Goal: Information Seeking & Learning: Learn about a topic

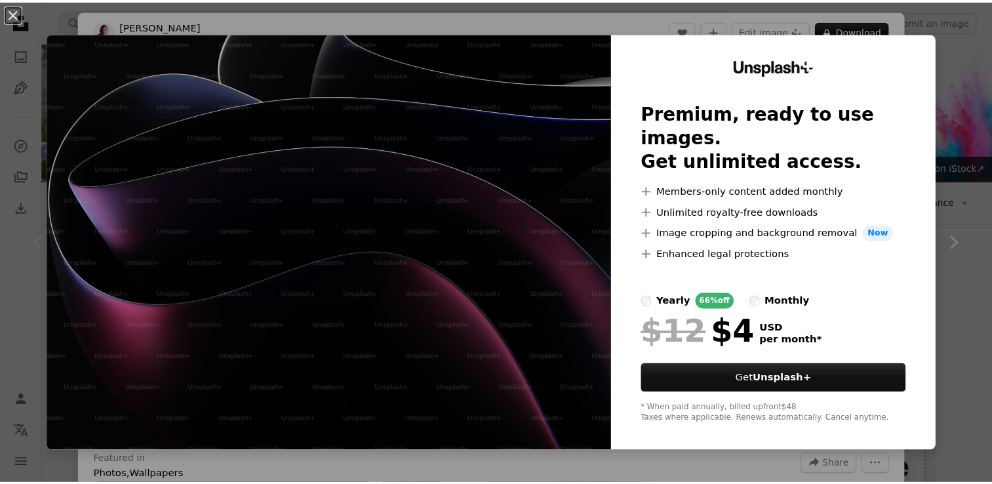
scroll to position [131, 0]
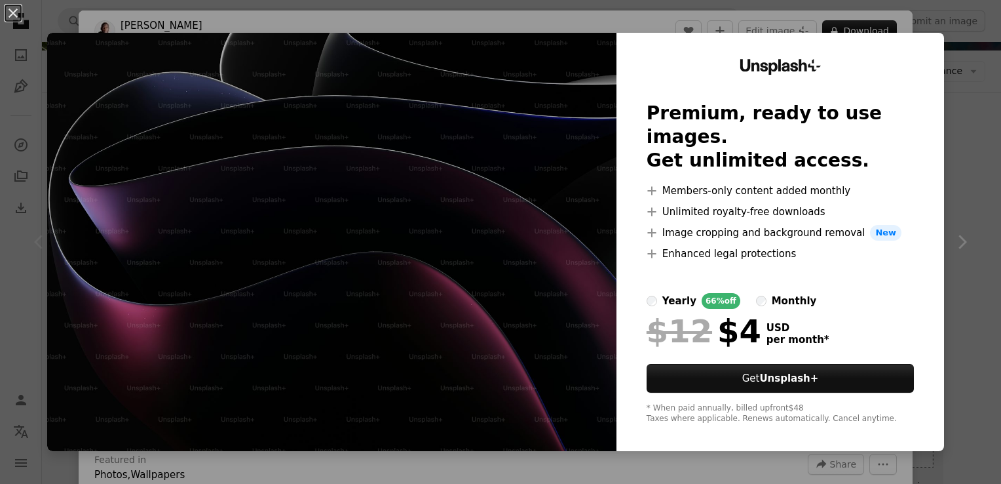
click at [965, 72] on div "An X shape Unsplash+ Premium, ready to use images. Get unlimited access. A plus…" at bounding box center [500, 242] width 1001 height 484
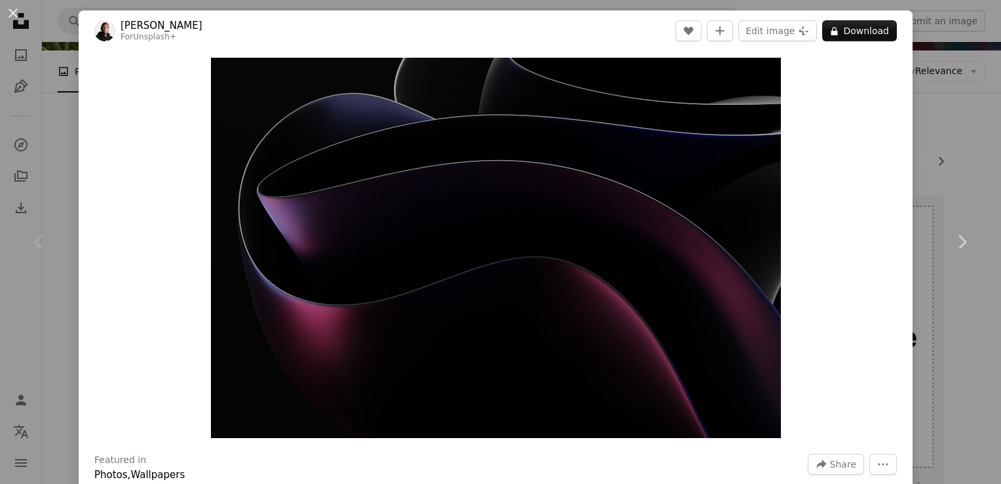
click at [920, 68] on div "An X shape Chevron left Chevron right [PERSON_NAME] For Unsplash+ A heart A plu…" at bounding box center [500, 242] width 1001 height 484
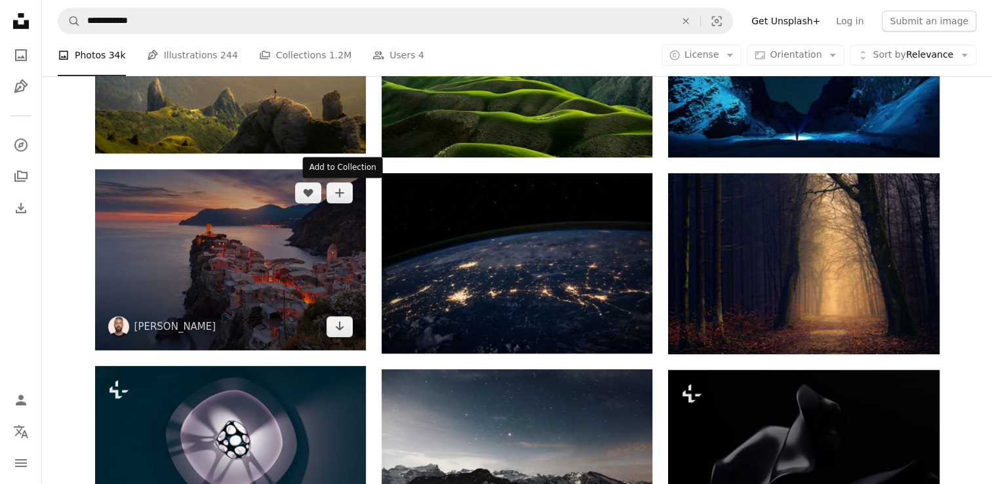
scroll to position [721, 0]
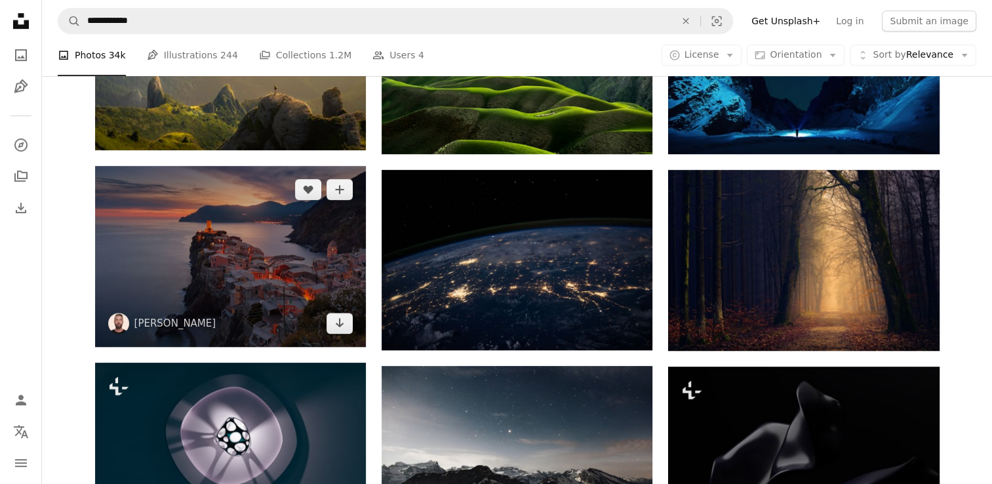
click at [246, 251] on img at bounding box center [230, 256] width 271 height 180
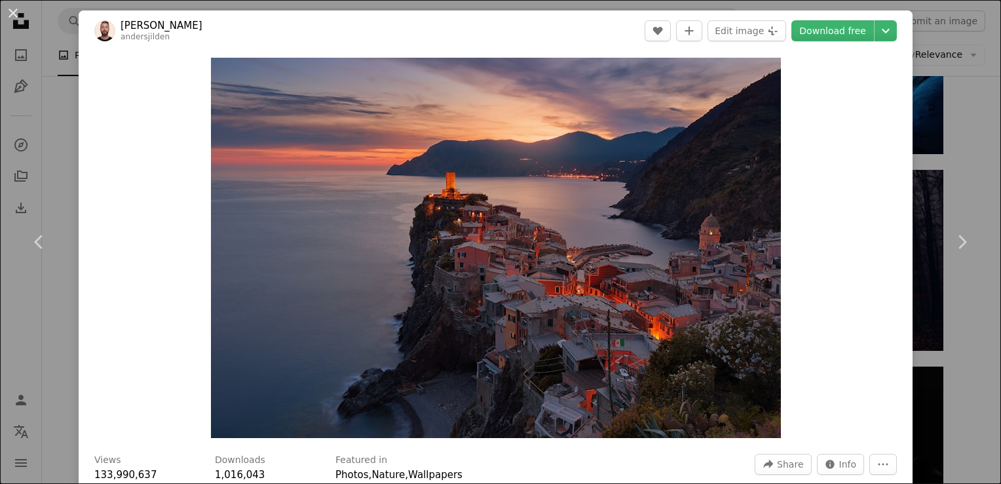
click at [938, 166] on div "An X shape Chevron left Chevron right [PERSON_NAME] andersjilden A heart A plus…" at bounding box center [500, 242] width 1001 height 484
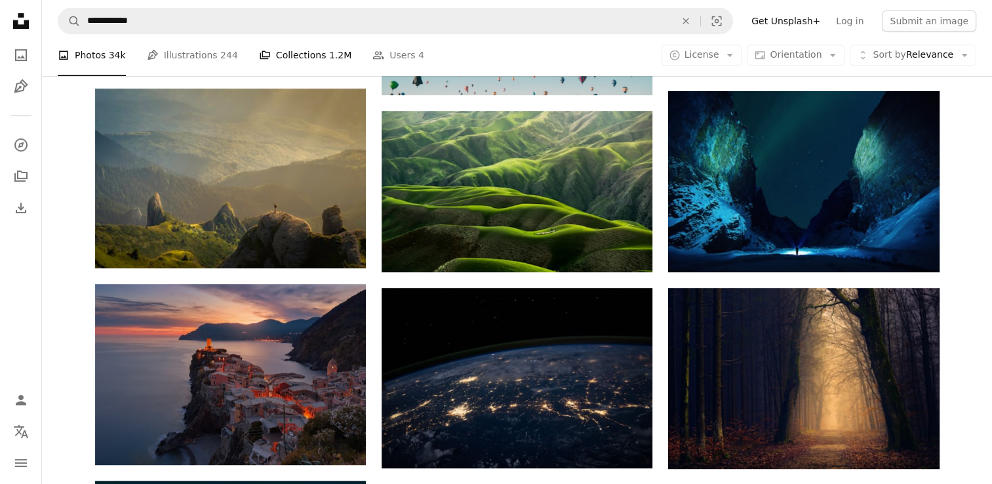
scroll to position [590, 0]
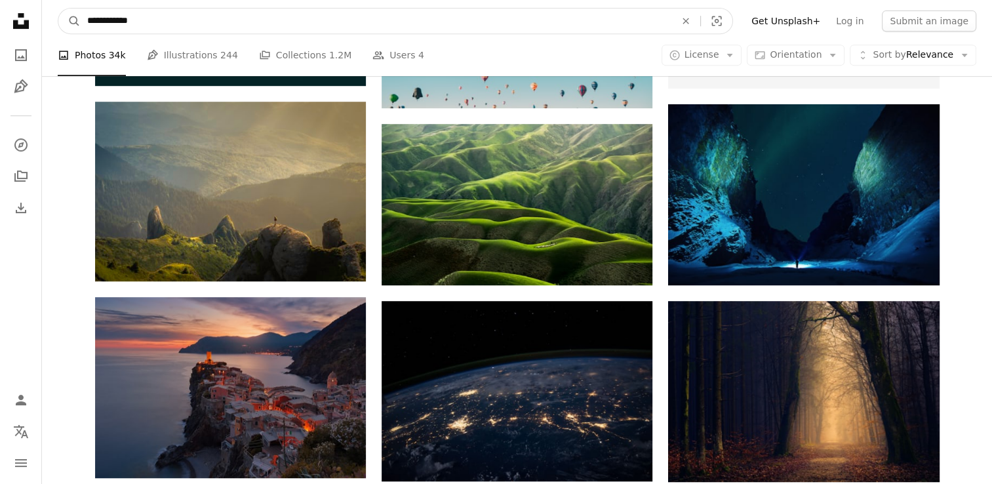
click at [232, 22] on input "**********" at bounding box center [376, 21] width 590 height 25
type input "**********"
click button "A magnifying glass" at bounding box center [69, 21] width 22 height 25
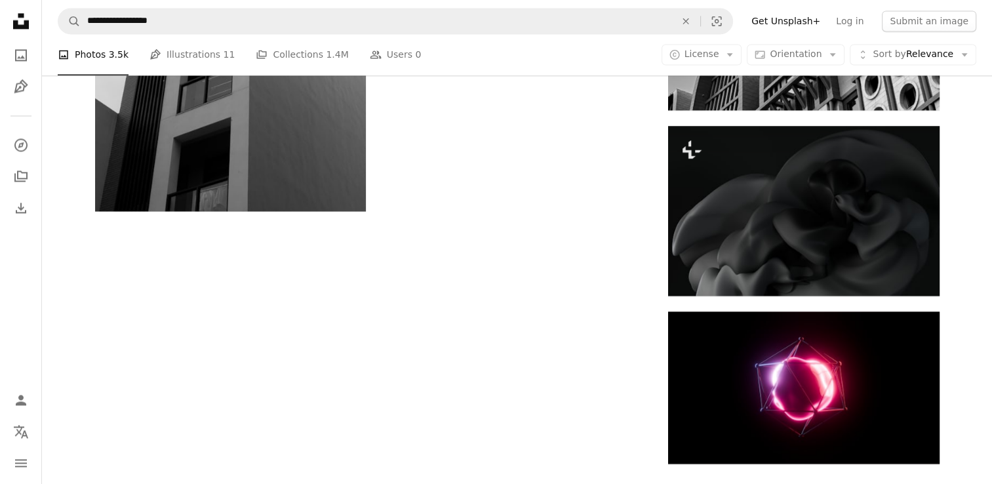
scroll to position [2032, 0]
